Goal: Transaction & Acquisition: Obtain resource

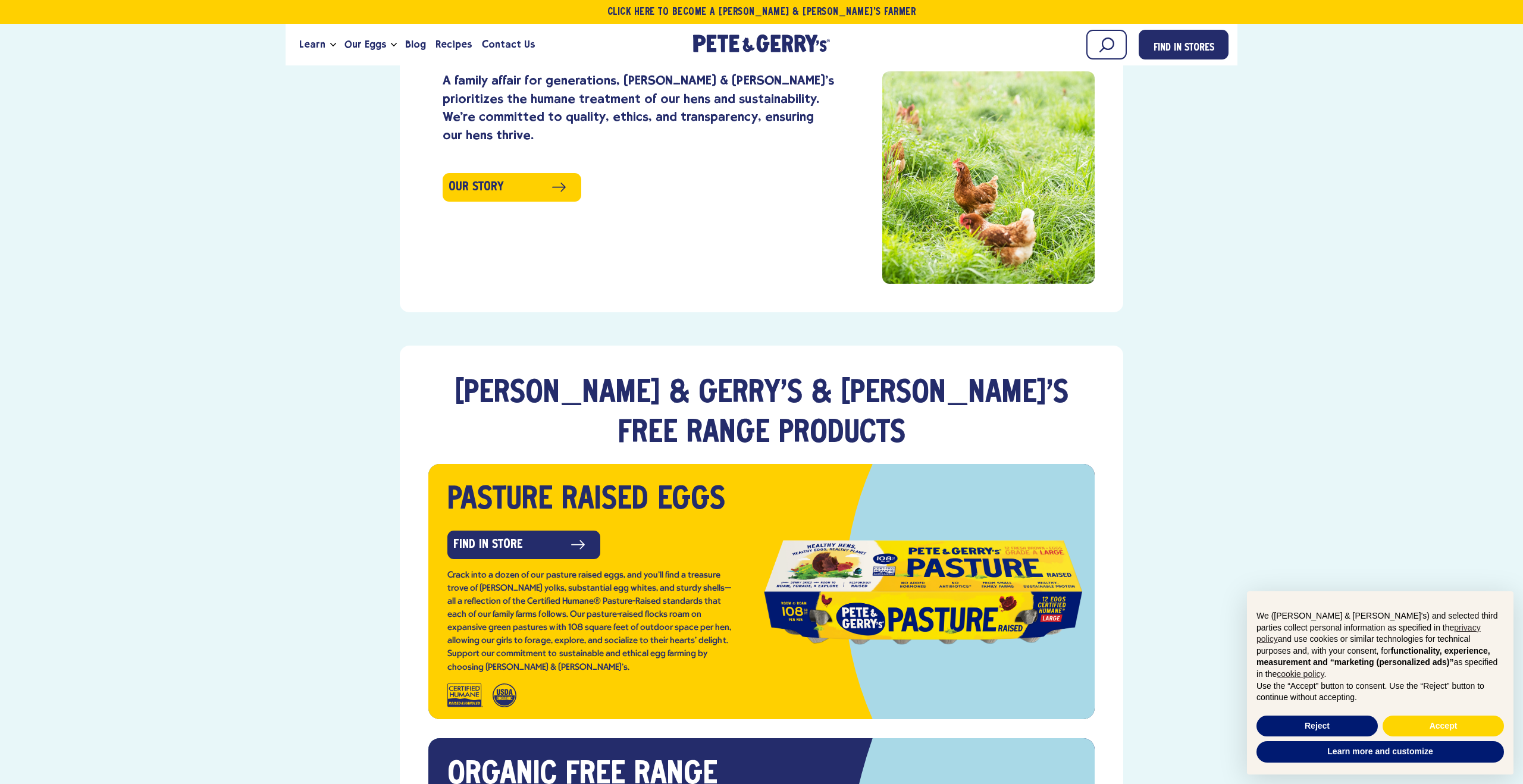
scroll to position [1428, 0]
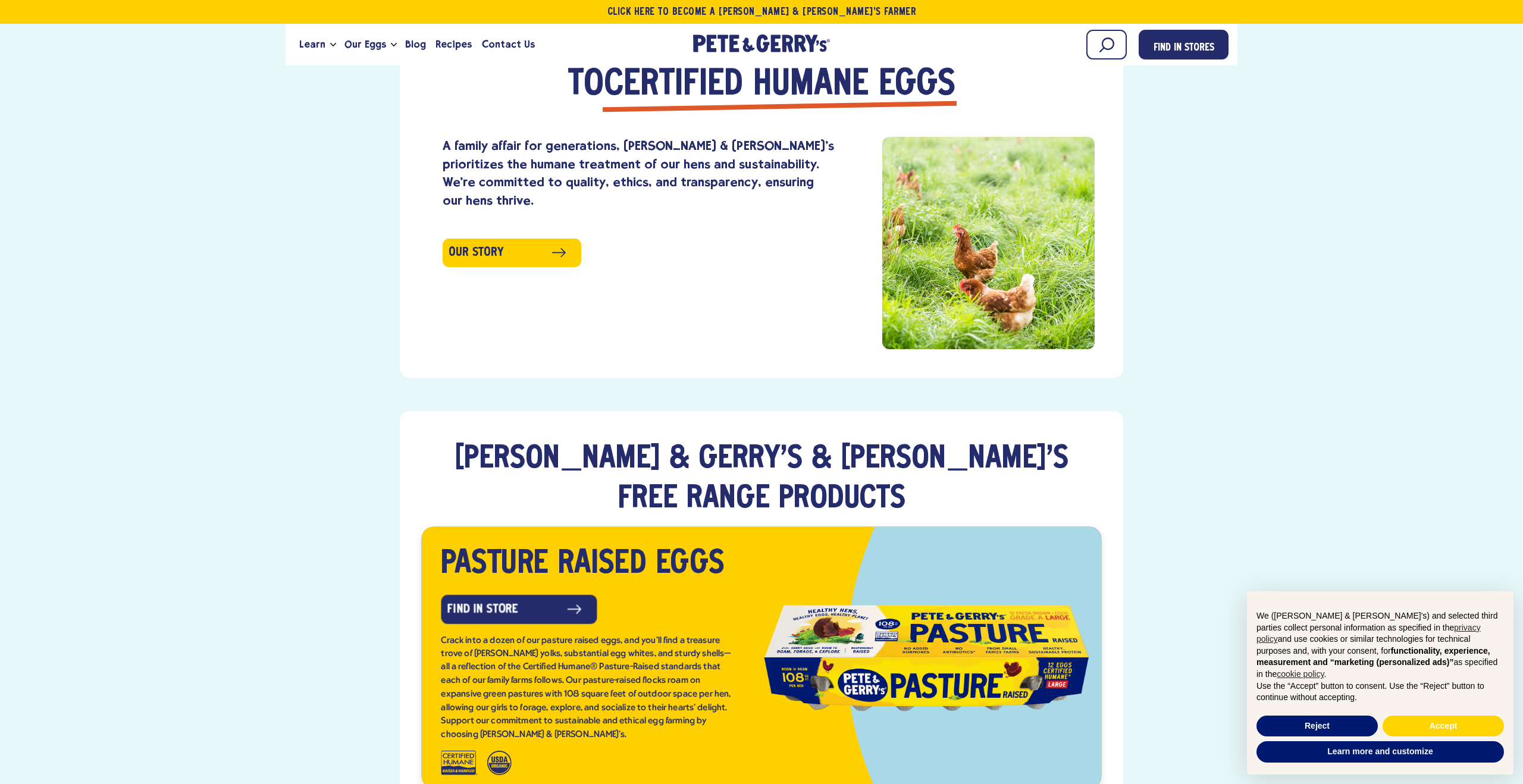
click at [573, 634] on div "Crack into a dozen of our pasture raised eggs, and you’ll find a treasure trove…" at bounding box center [586, 687] width 291 height 107
click at [527, 592] on link "Find in Store" at bounding box center [519, 607] width 159 height 30
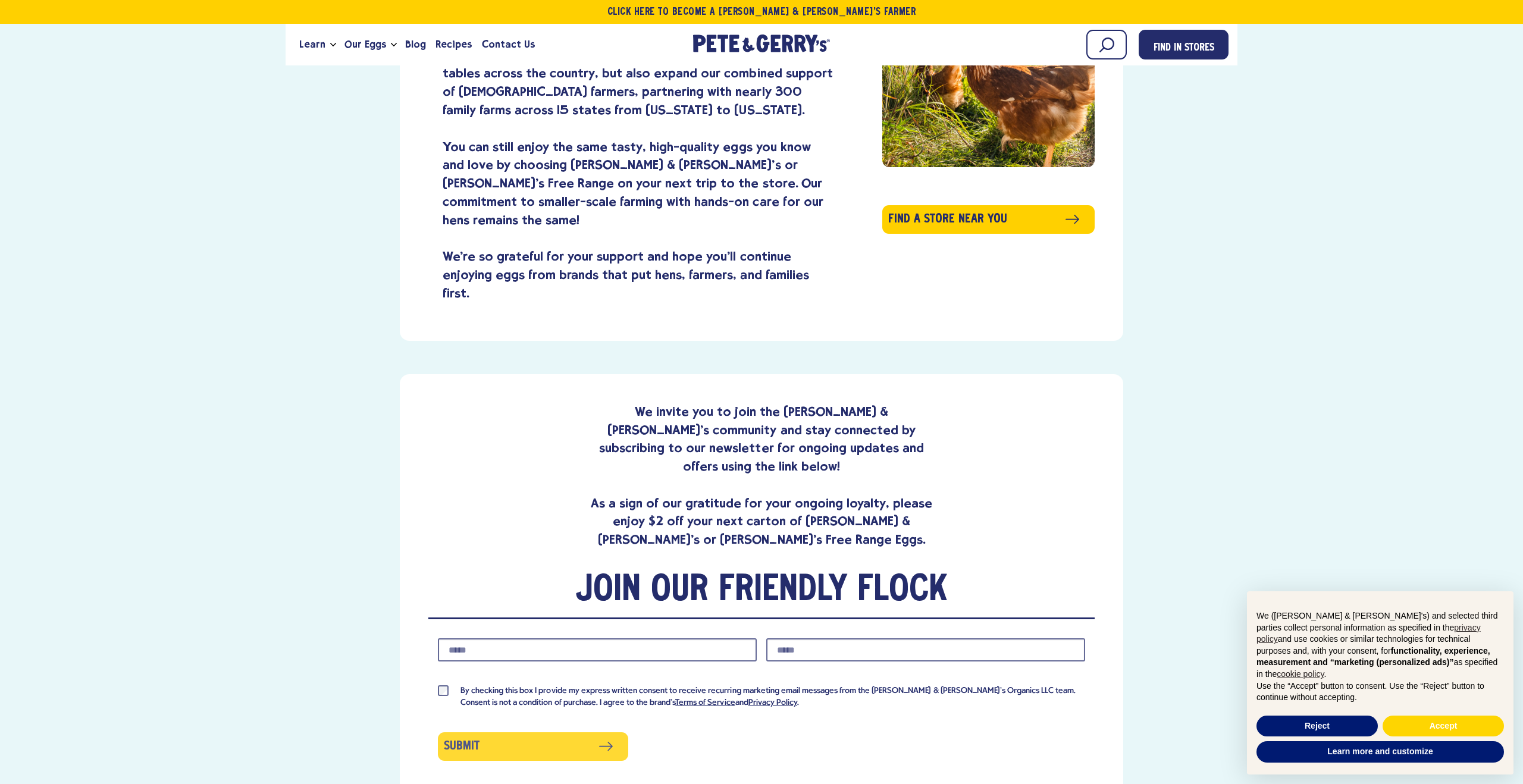
scroll to position [631, 0]
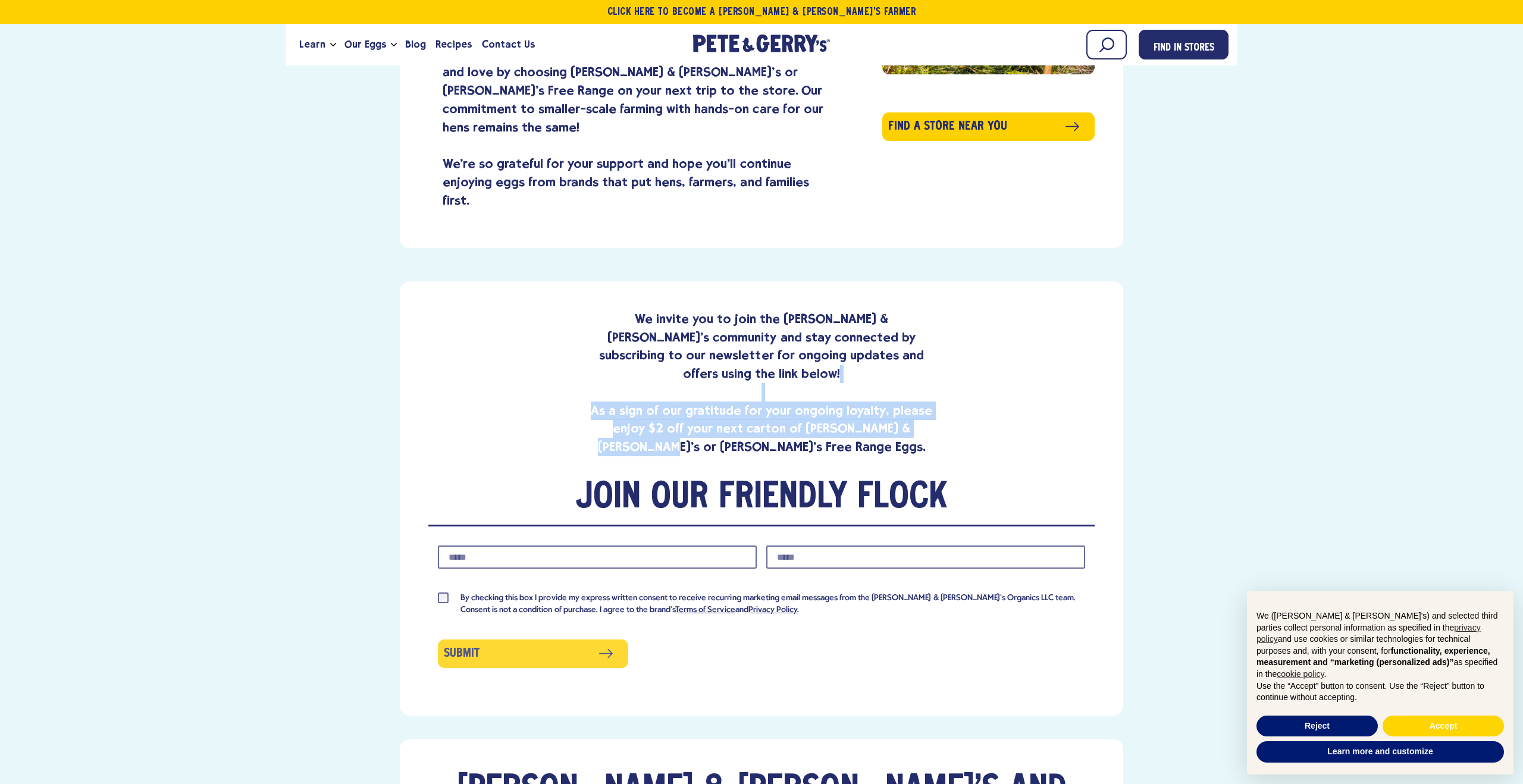
drag, startPoint x: 641, startPoint y: 329, endPoint x: 670, endPoint y: 376, distance: 55.2
click at [667, 376] on p "We invite you to join the Pete & Gerry's community and stay connected by subscr…" at bounding box center [762, 383] width 343 height 147
drag, startPoint x: 671, startPoint y: 376, endPoint x: 679, endPoint y: 376, distance: 8.0
click at [671, 376] on p "We invite you to join the Pete & Gerry's community and stay connected by subscr…" at bounding box center [762, 383] width 343 height 147
drag, startPoint x: 725, startPoint y: 383, endPoint x: 729, endPoint y: 389, distance: 7.2
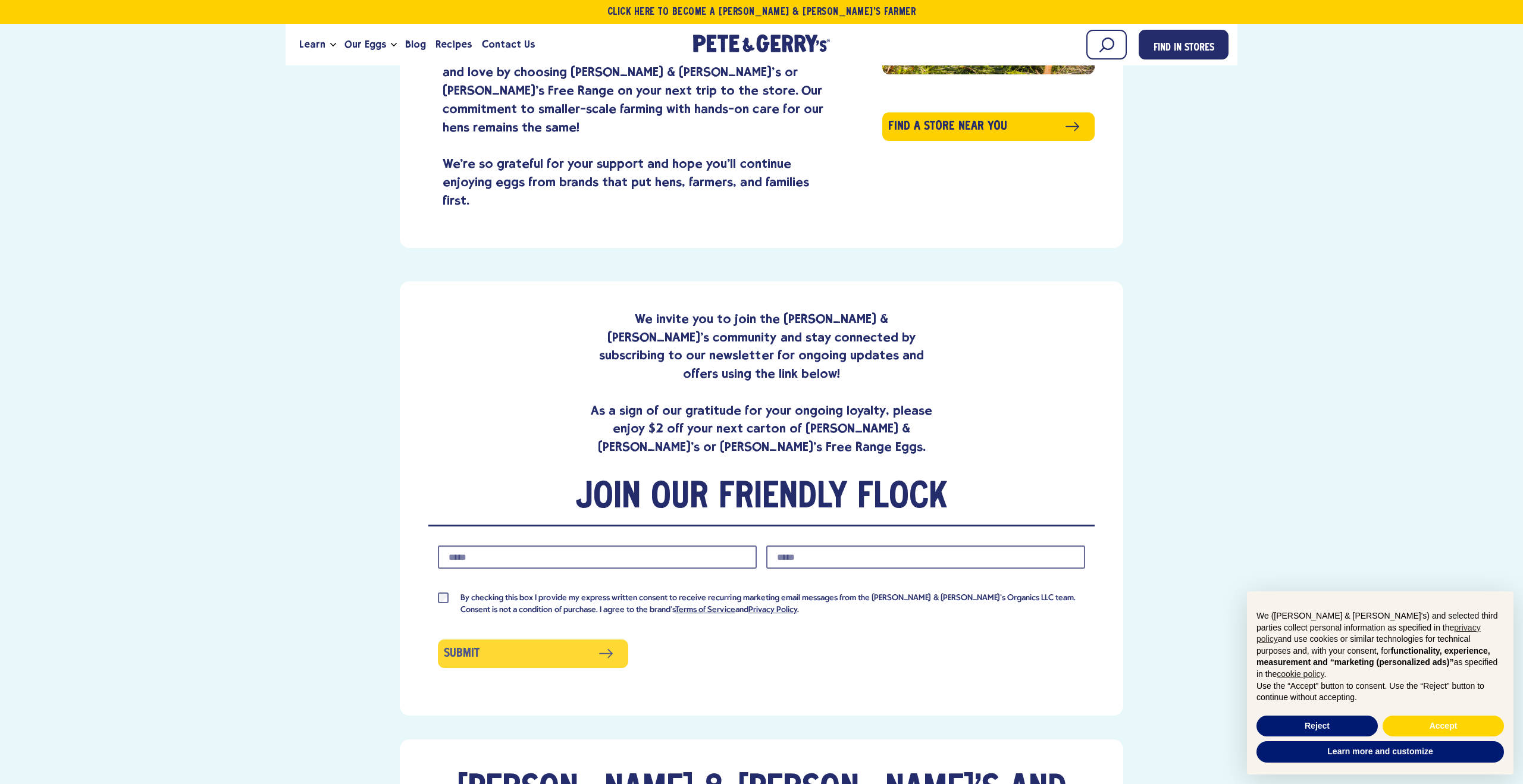
click at [729, 389] on div "We invite you to join the Pete & Gerry's community and stay connected by subscr…" at bounding box center [762, 499] width 724 height 435
drag, startPoint x: 718, startPoint y: 367, endPoint x: 800, endPoint y: 390, distance: 85.2
click at [800, 390] on div "We invite you to join the Pete & Gerry's community and stay connected by subscr…" at bounding box center [762, 499] width 724 height 435
click at [799, 390] on div "We invite you to join the Pete & Gerry's community and stay connected by subscr…" at bounding box center [762, 499] width 724 height 435
drag, startPoint x: 826, startPoint y: 375, endPoint x: 637, endPoint y: 329, distance: 194.5
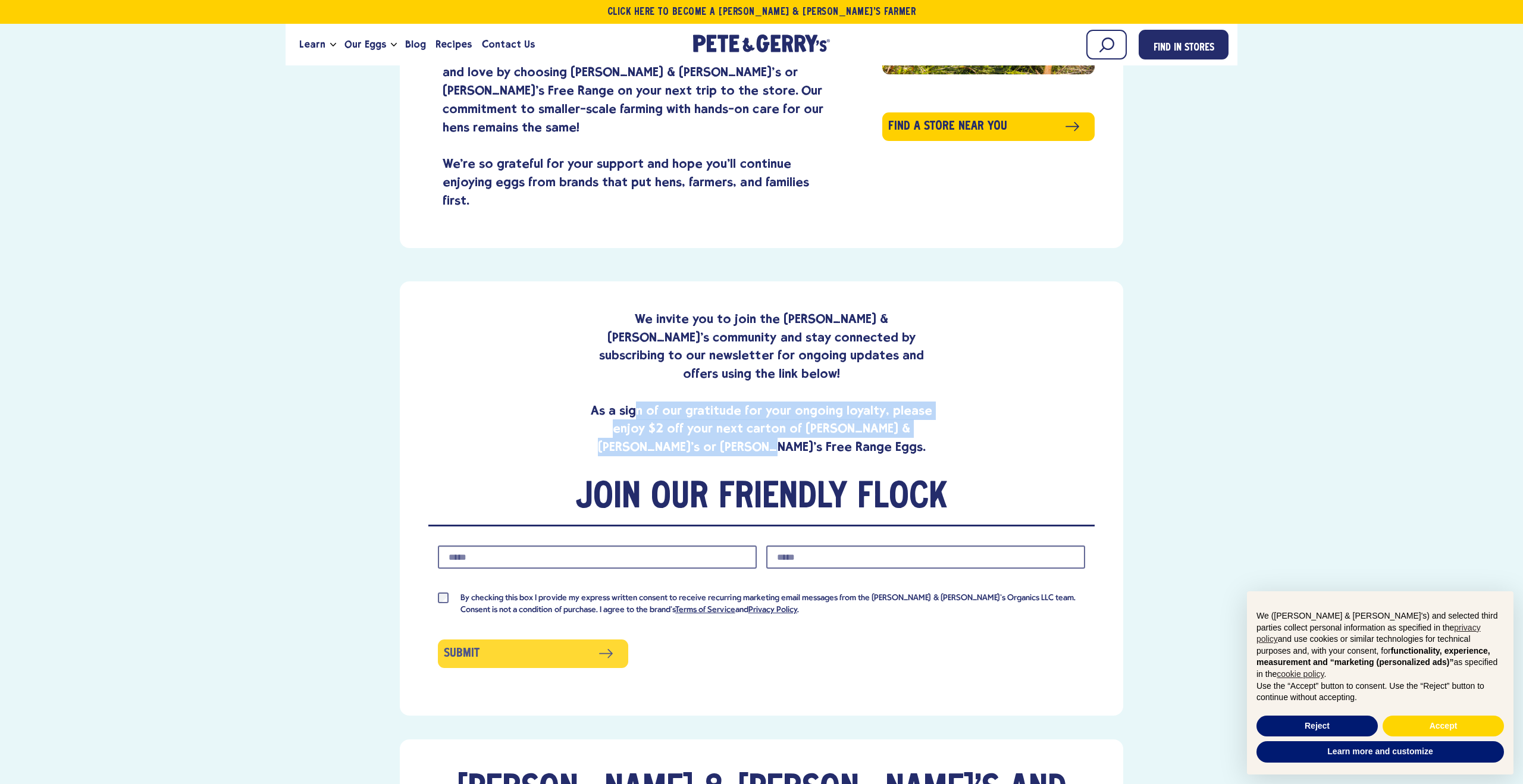
click at [637, 329] on p "We invite you to join the Pete & Gerry's community and stay connected by subscr…" at bounding box center [762, 383] width 343 height 147
click at [636, 329] on p "We invite you to join the Pete & Gerry's community and stay connected by subscr…" at bounding box center [762, 383] width 343 height 147
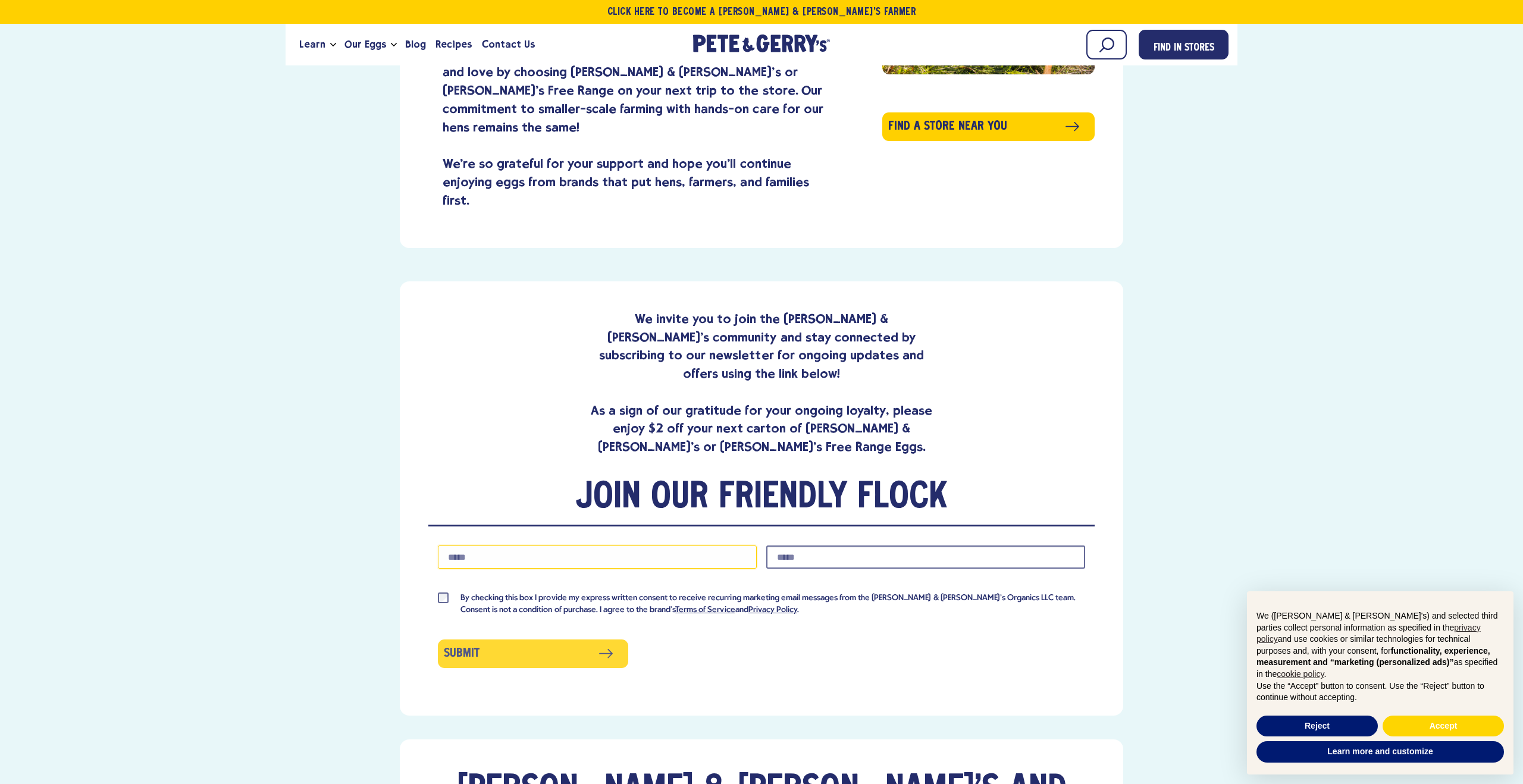
click at [540, 545] on input "Phone Number" at bounding box center [597, 557] width 319 height 23
click at [663, 374] on p "We invite you to join the Pete & Gerry's community and stay connected by subscr…" at bounding box center [762, 383] width 343 height 147
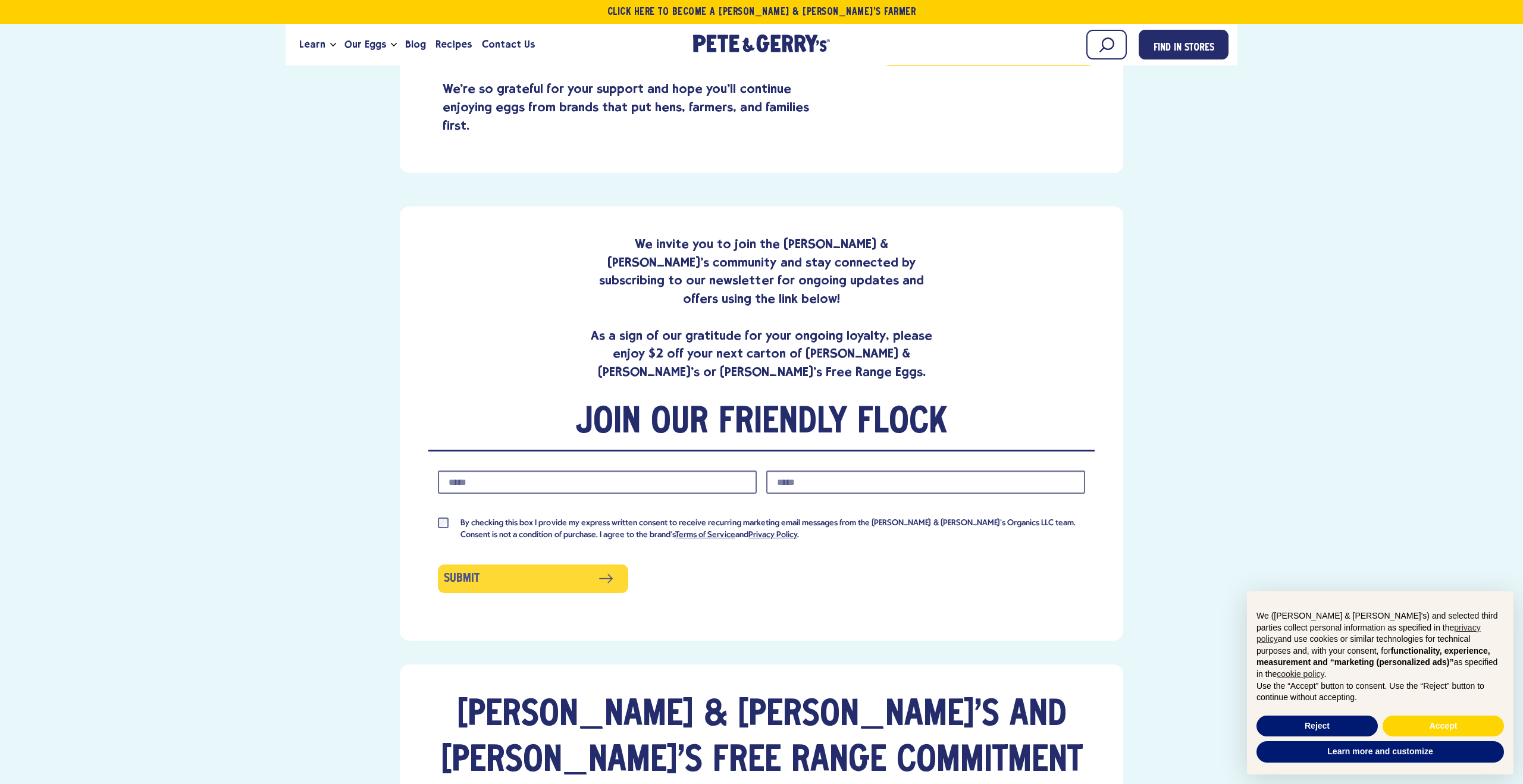
scroll to position [731, 0]
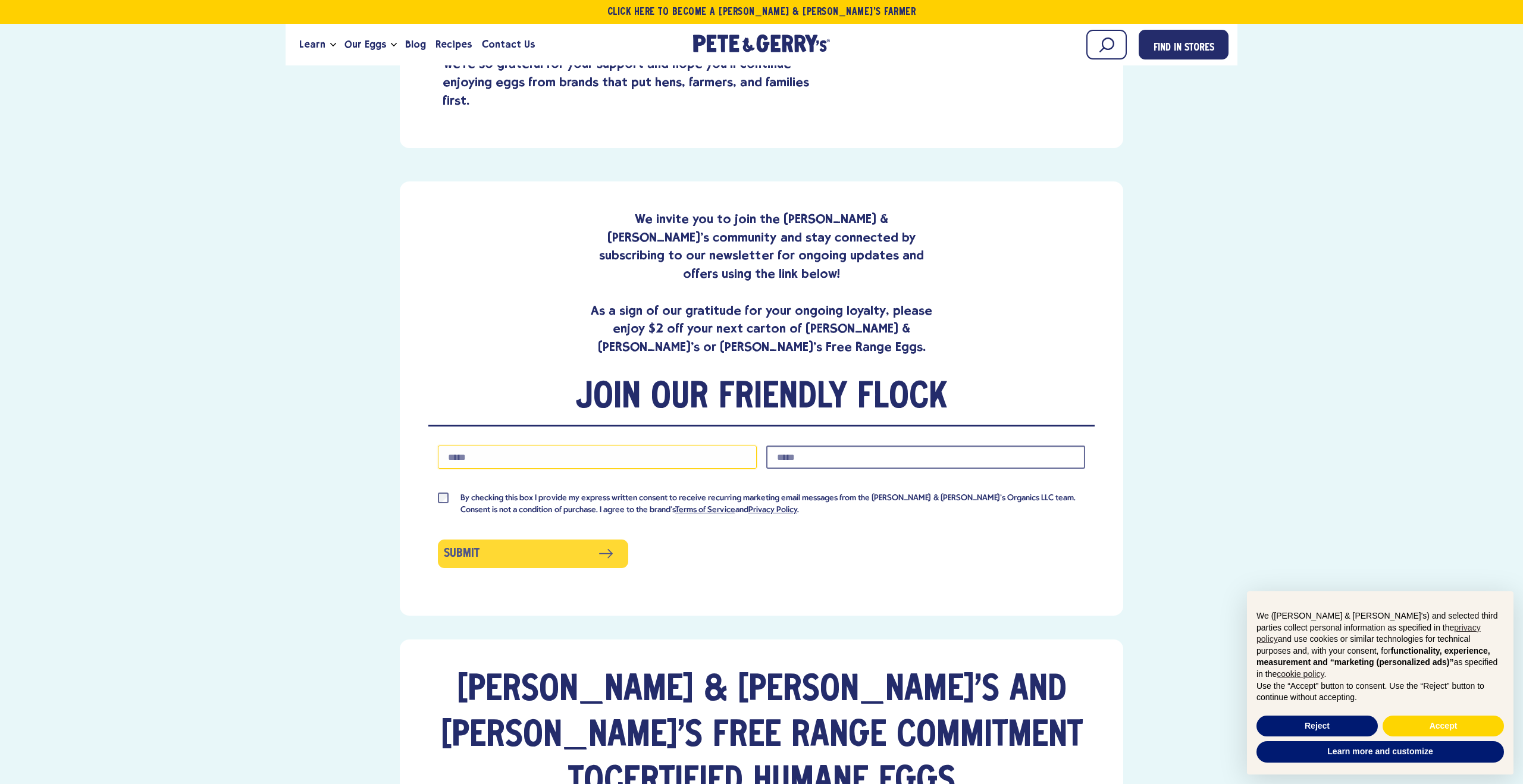
click at [617, 446] on input "Phone Number" at bounding box center [597, 457] width 319 height 23
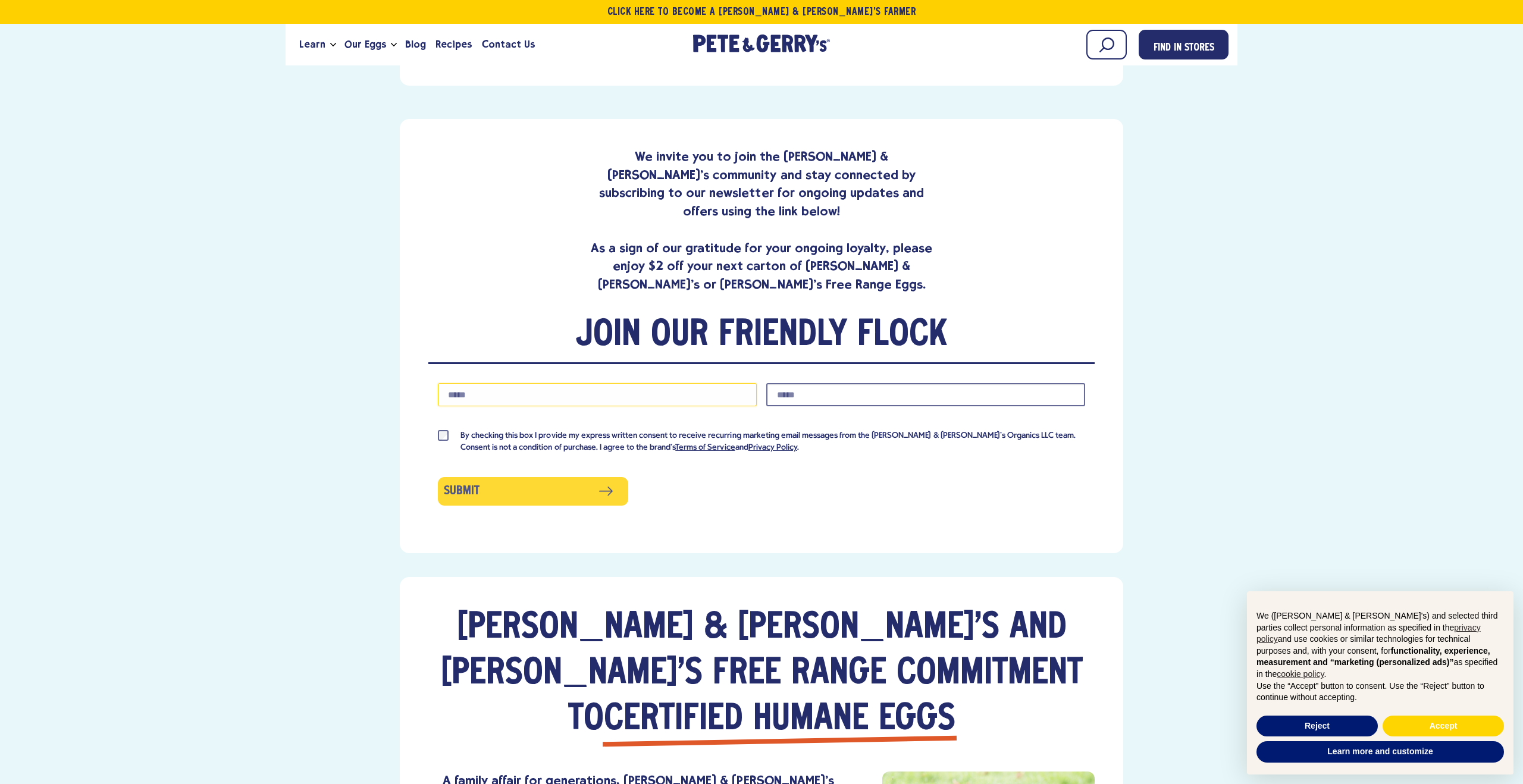
scroll to position [805, 0]
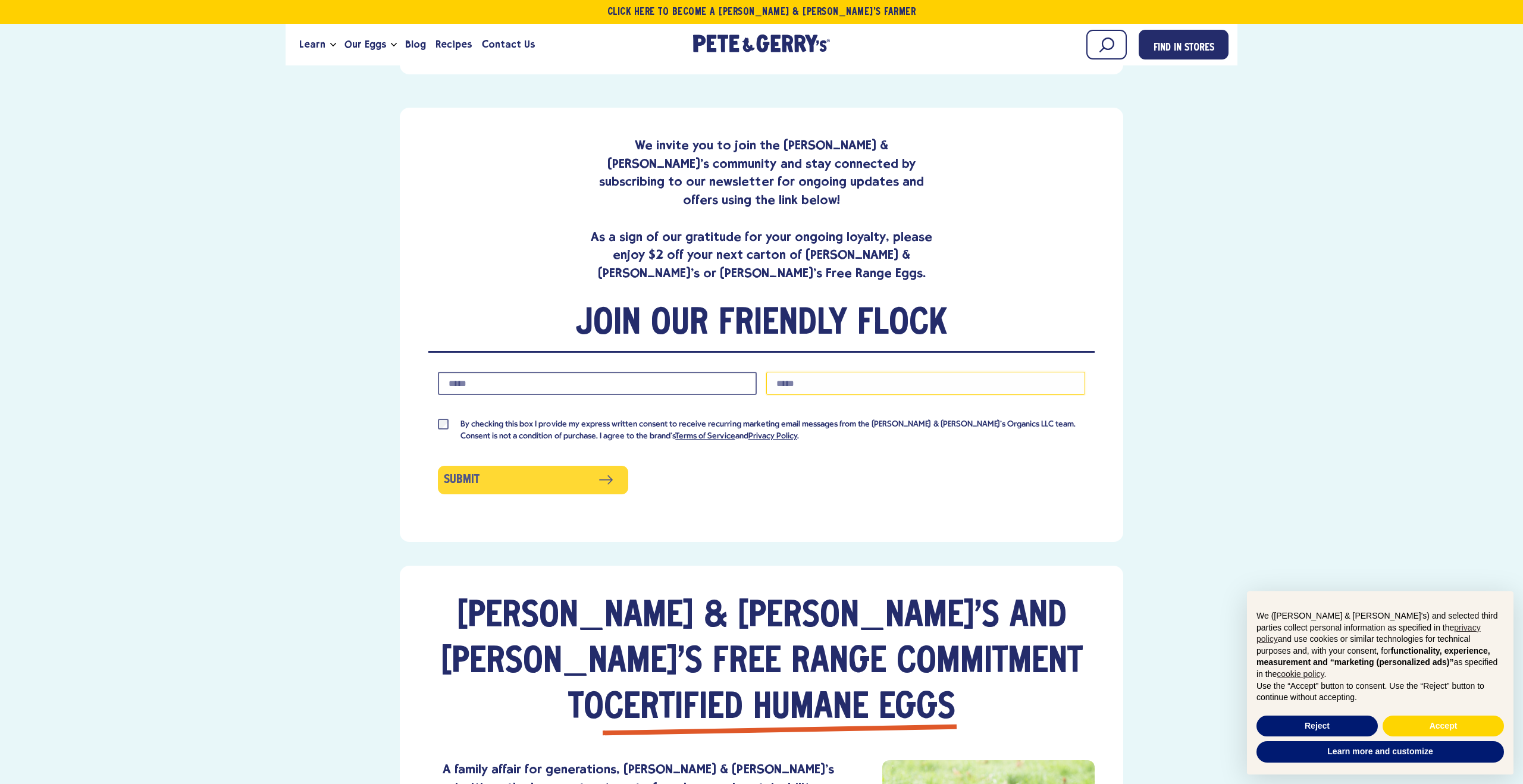
click at [806, 372] on input "Email Address" at bounding box center [926, 383] width 319 height 23
click at [468, 419] on span "By checking this box I provide my express written consent to receive recurring …" at bounding box center [772, 430] width 625 height 23
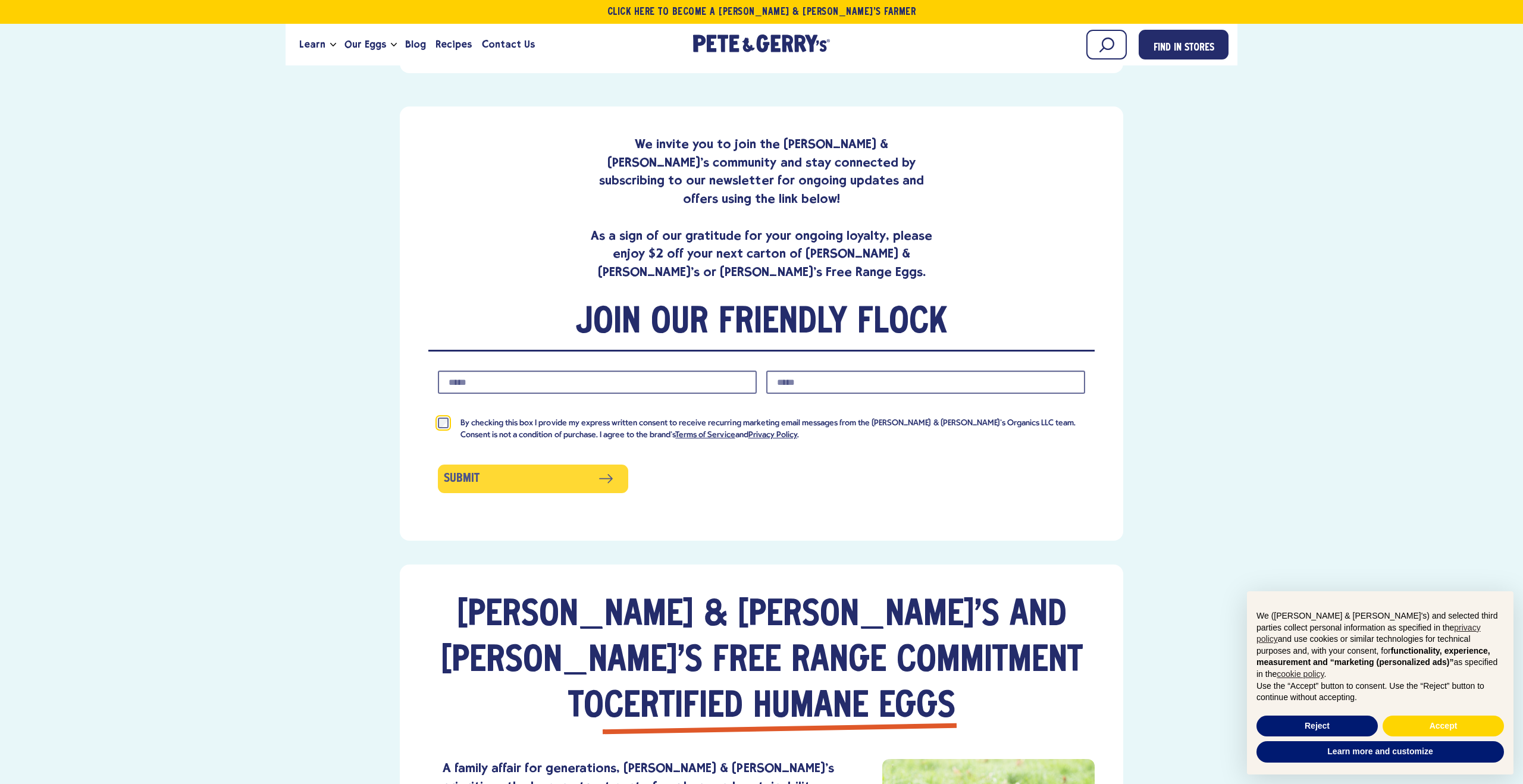
scroll to position [668, 0]
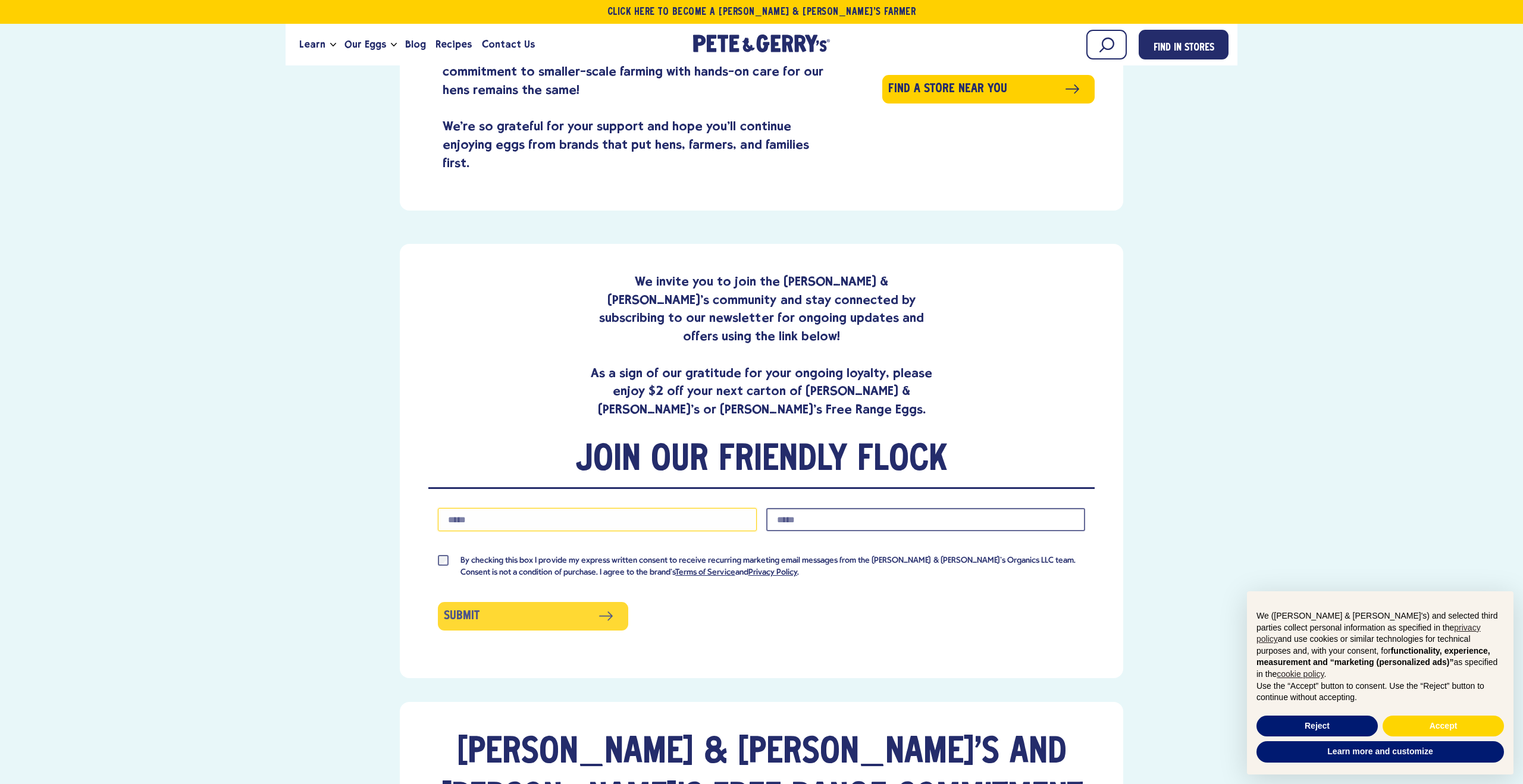
click at [659, 508] on input "Phone Number" at bounding box center [597, 520] width 319 height 23
click at [480, 508] on input "Phone Number" at bounding box center [597, 520] width 319 height 23
click at [868, 508] on input "Email Address" at bounding box center [926, 520] width 319 height 23
click at [563, 489] on form "Phone Number Email Address By checking this box I provide my express written co…" at bounding box center [762, 569] width 666 height 161
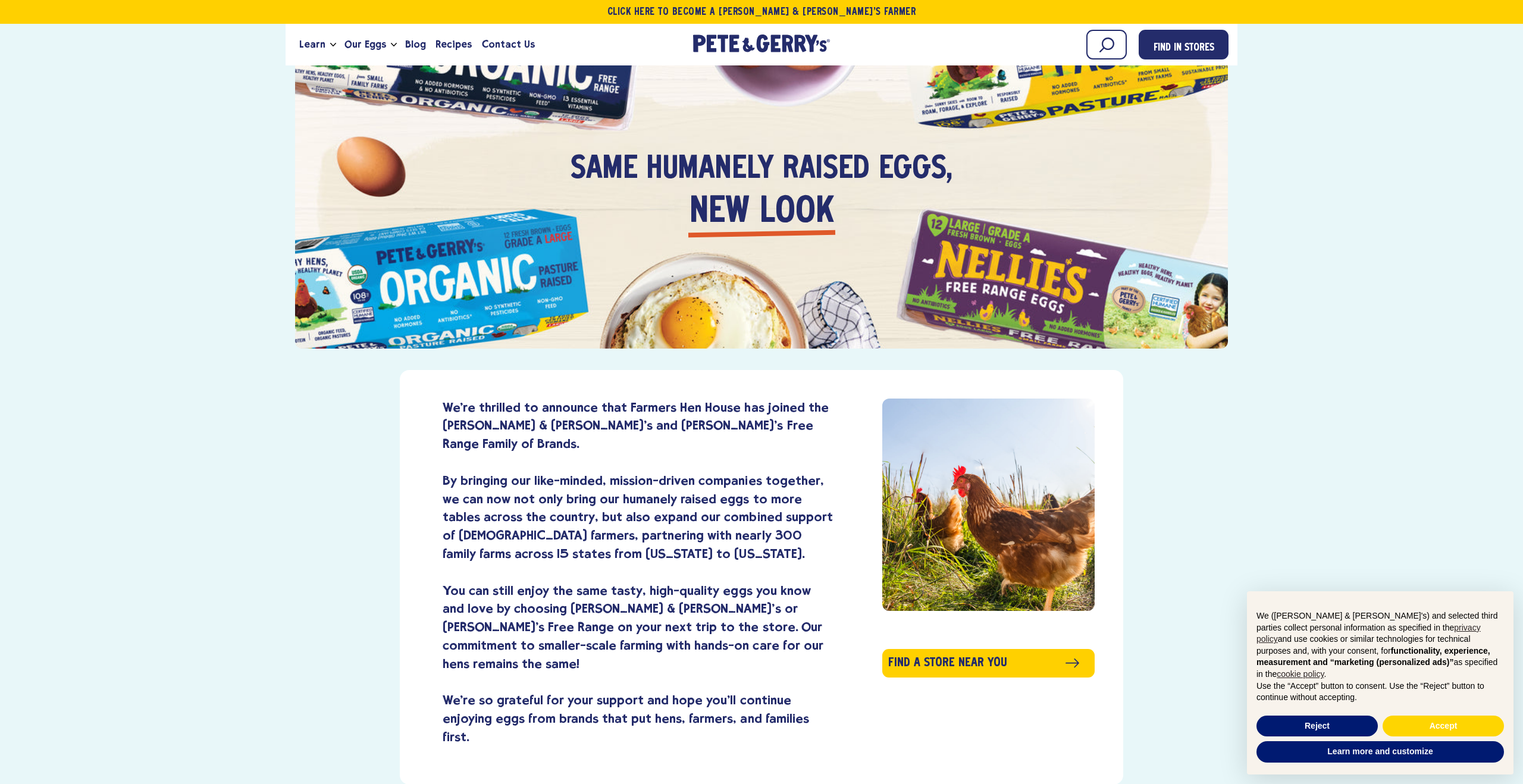
scroll to position [0, 0]
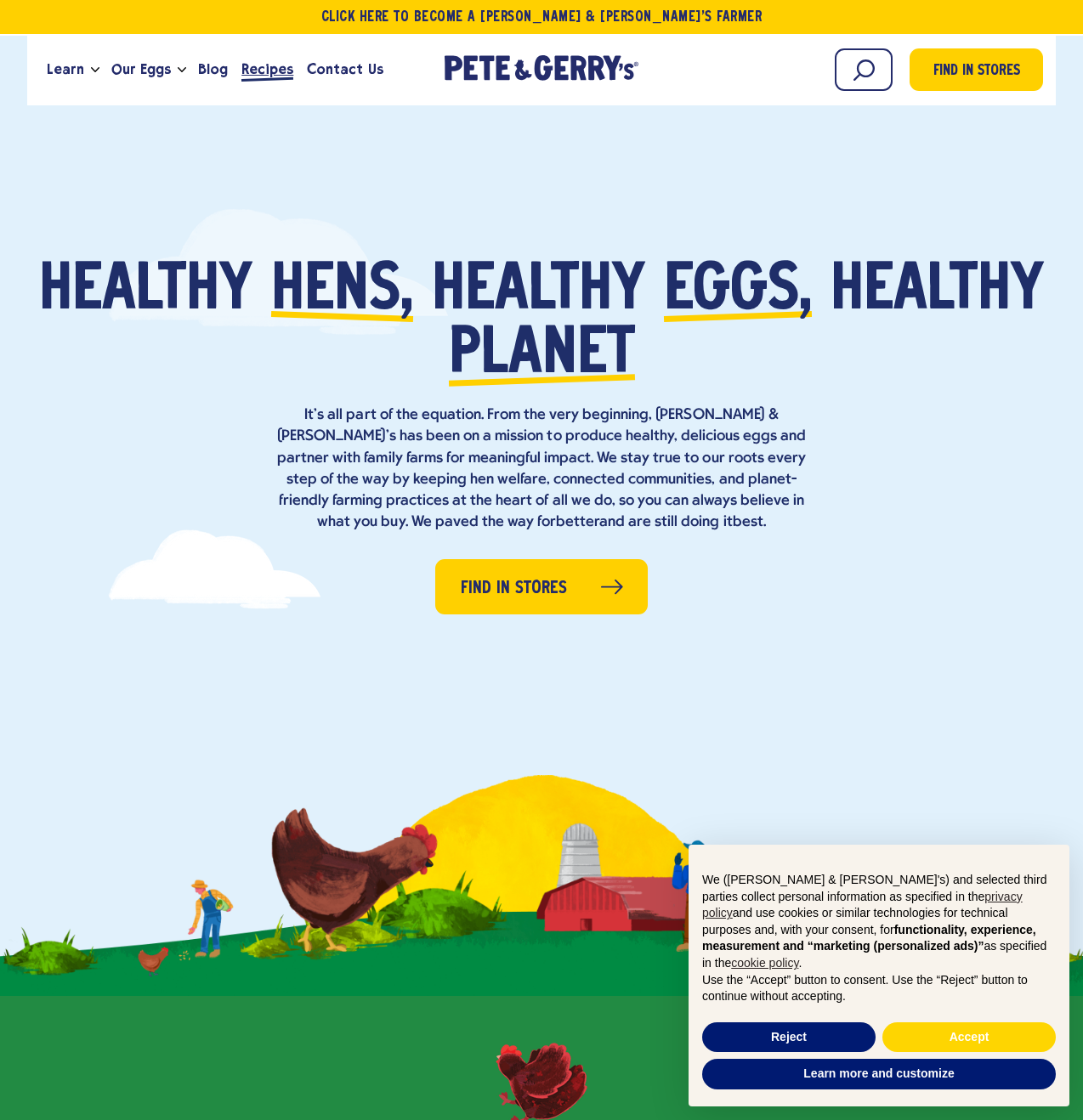
click at [250, 78] on span "Recipes" at bounding box center [267, 69] width 51 height 21
click at [253, 72] on span "Recipes" at bounding box center [267, 69] width 51 height 21
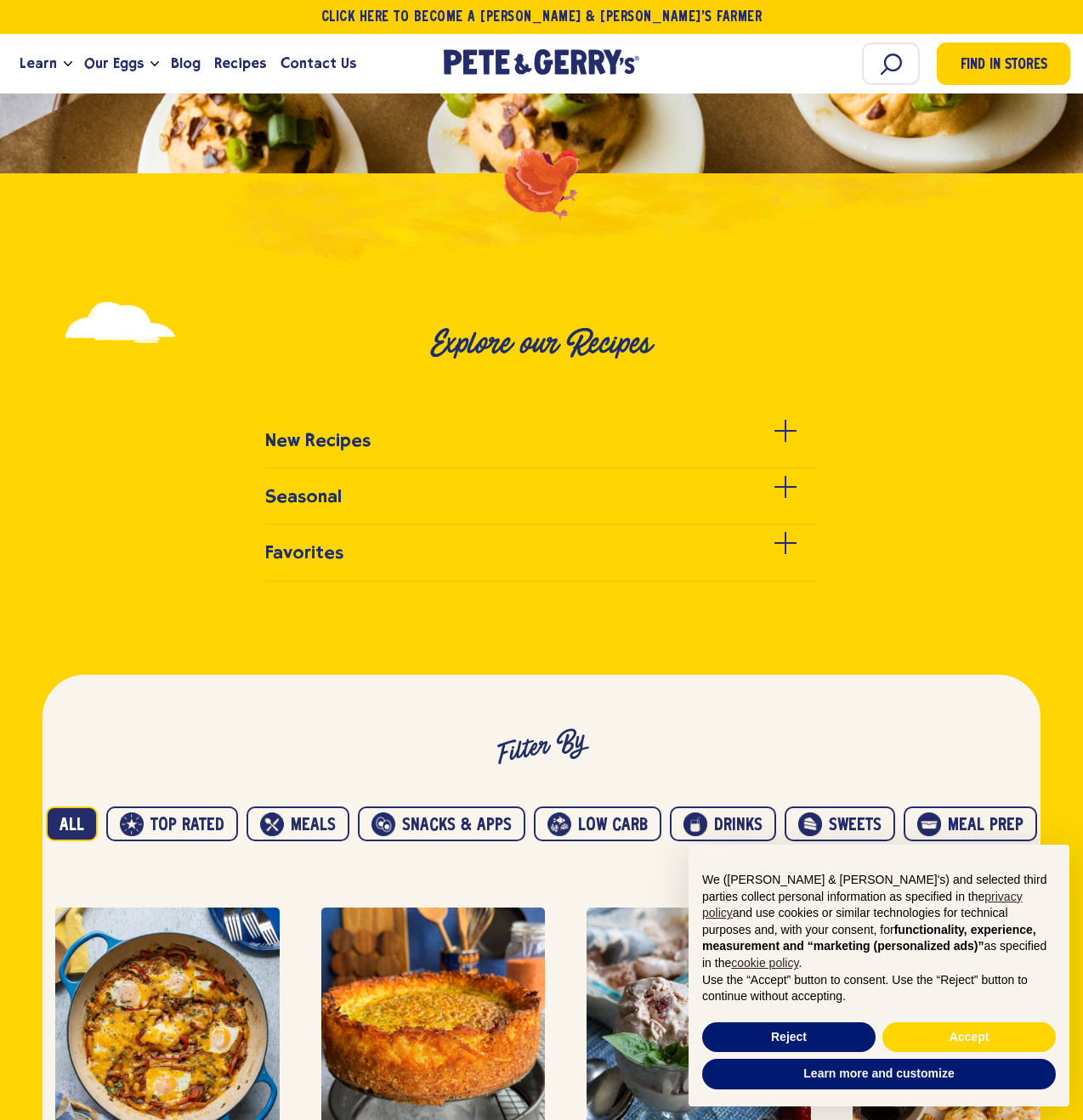
scroll to position [650, 0]
